Goal: Task Accomplishment & Management: Manage account settings

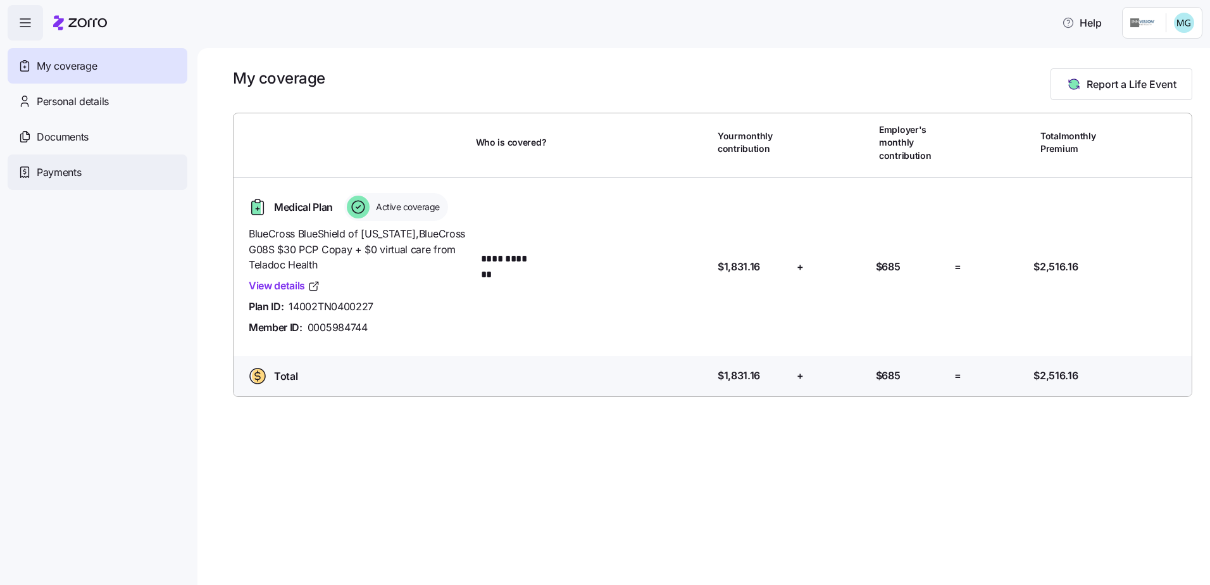
click at [73, 169] on span "Payments" at bounding box center [59, 173] width 44 height 16
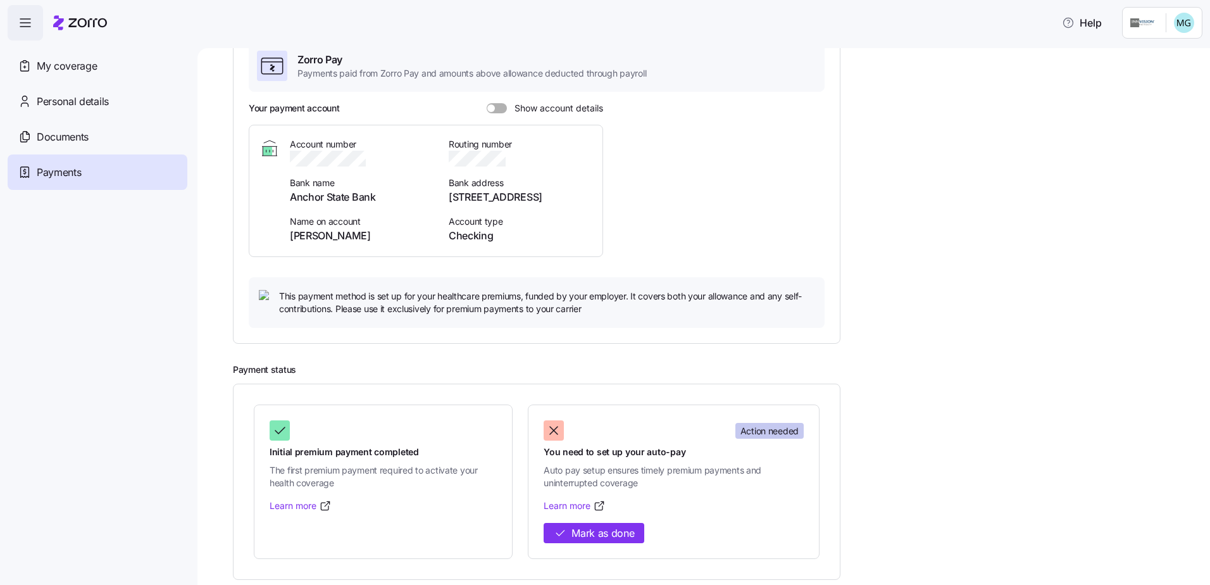
scroll to position [116, 0]
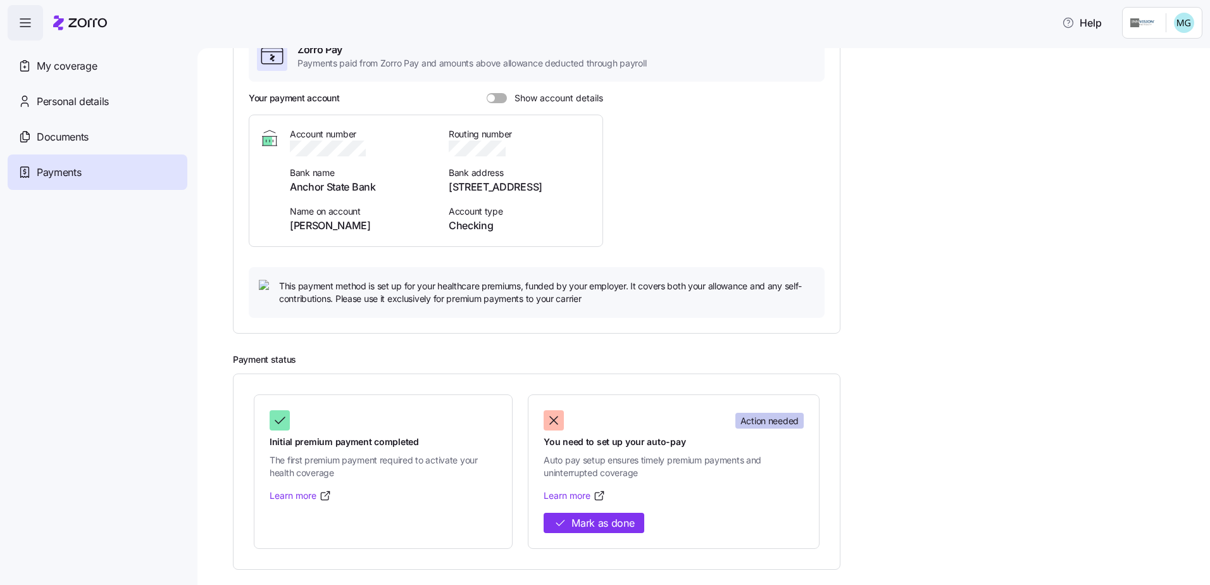
click at [492, 98] on span at bounding box center [491, 98] width 8 height 8
click at [487, 93] on input "Show account details" at bounding box center [487, 93] width 0 height 0
click at [598, 518] on span "Mark as done" at bounding box center [602, 523] width 63 height 16
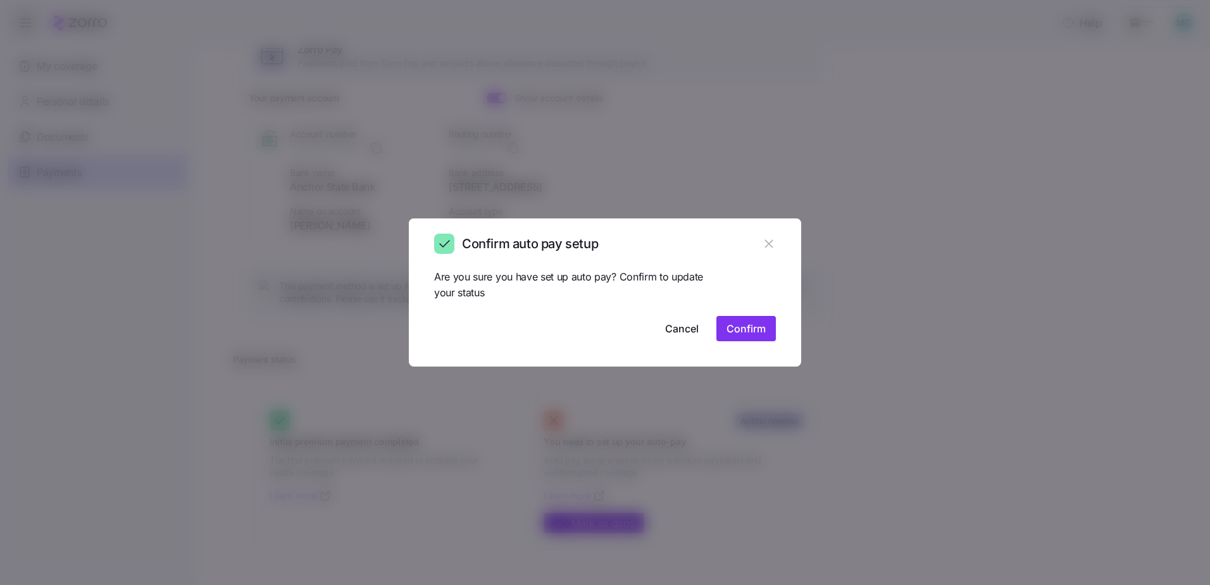
click at [747, 330] on span "Confirm" at bounding box center [745, 328] width 39 height 15
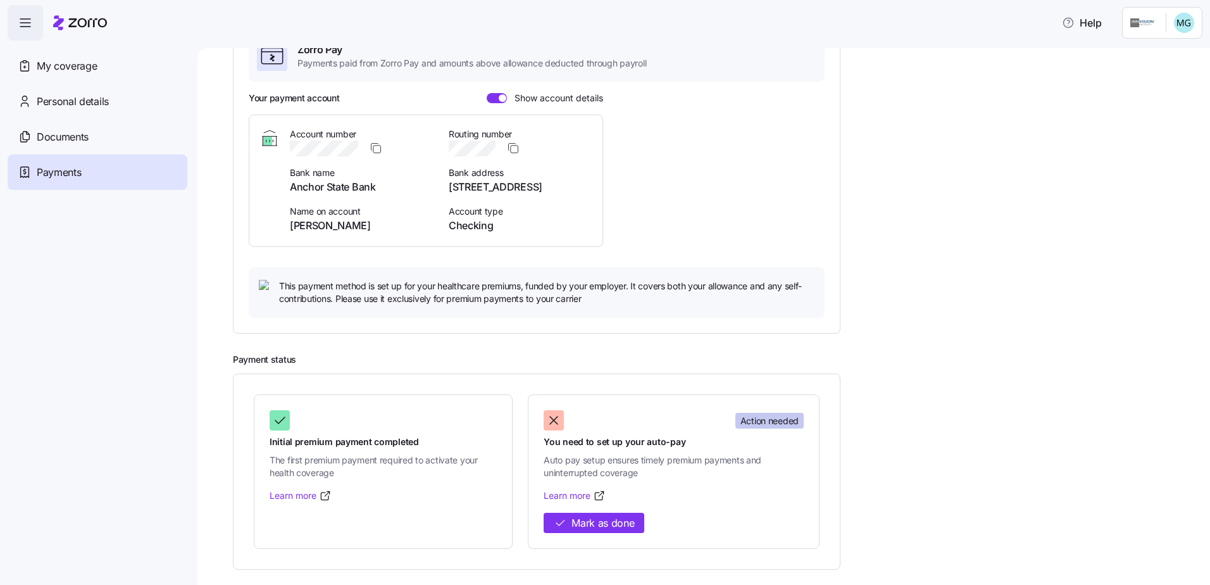
scroll to position [86, 0]
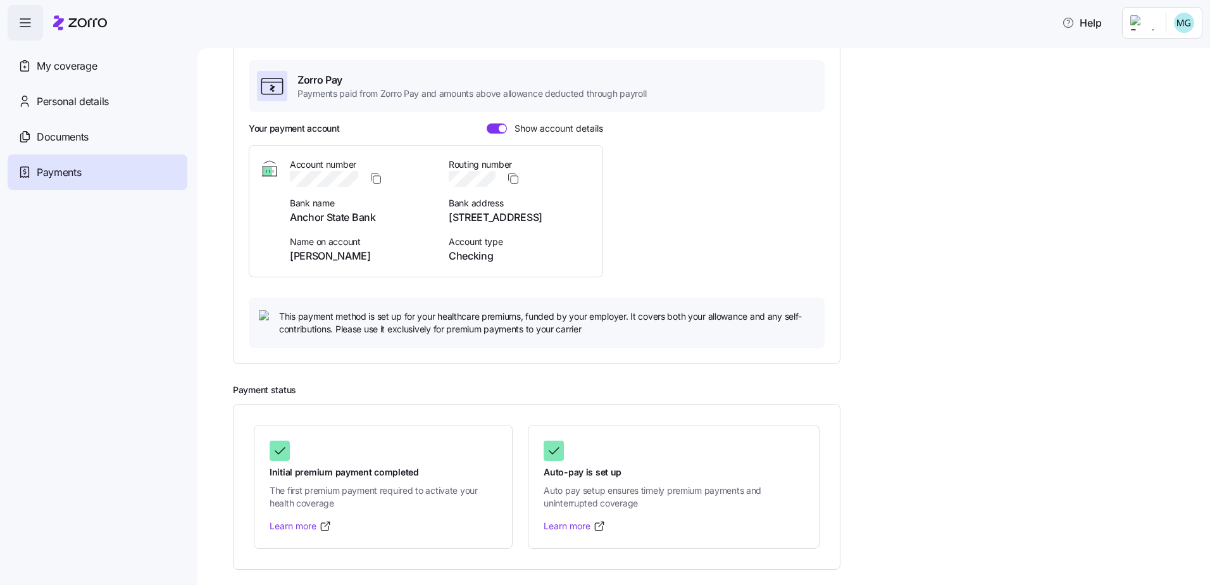
click at [499, 125] on span at bounding box center [503, 129] width 8 height 8
click at [487, 123] on input "Show account details" at bounding box center [487, 123] width 0 height 0
